Goal: Information Seeking & Learning: Learn about a topic

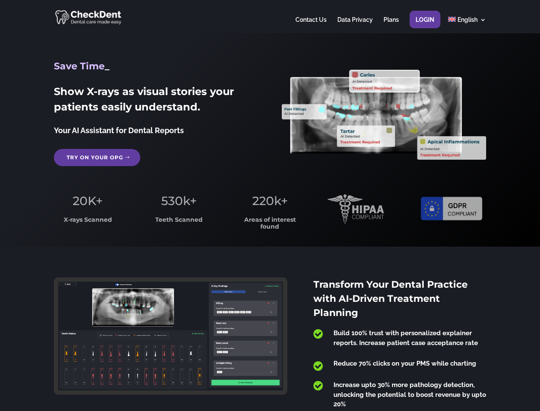
click at [270, 205] on span "220k+" at bounding box center [270, 200] width 36 height 15
click at [270, 17] on div at bounding box center [270, 16] width 432 height 33
click at [270, 205] on span "220k+" at bounding box center [270, 200] width 36 height 15
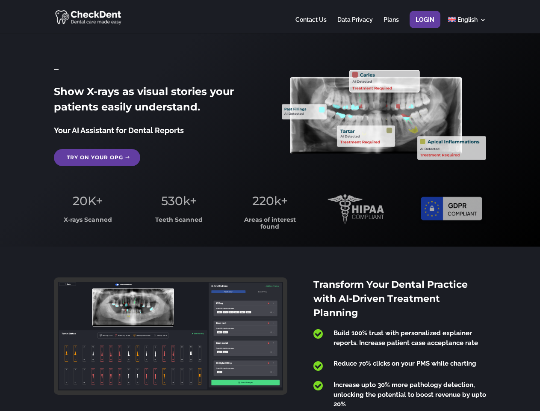
click at [270, 17] on div at bounding box center [270, 16] width 432 height 33
